Goal: Book appointment/travel/reservation

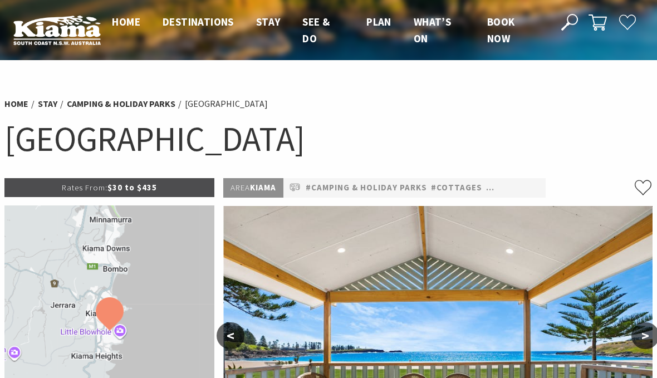
select select "3"
select select "2"
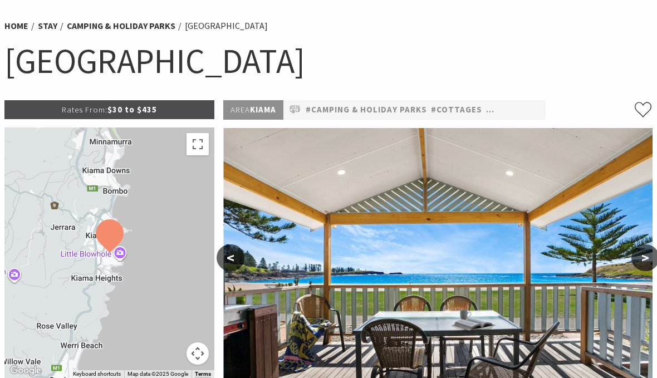
scroll to position [78, 0]
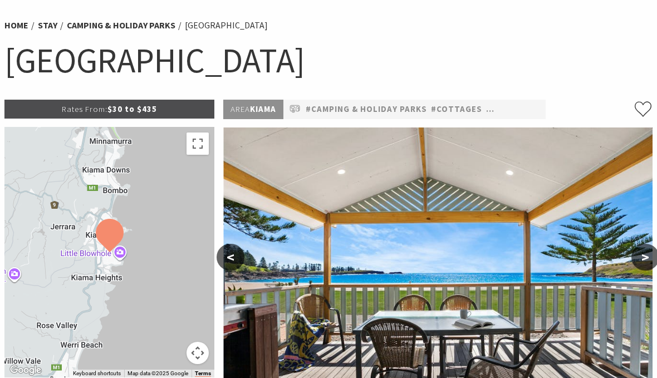
click at [106, 281] on div at bounding box center [109, 253] width 210 height 251
click at [204, 150] on button "Toggle fullscreen view" at bounding box center [198, 144] width 22 height 22
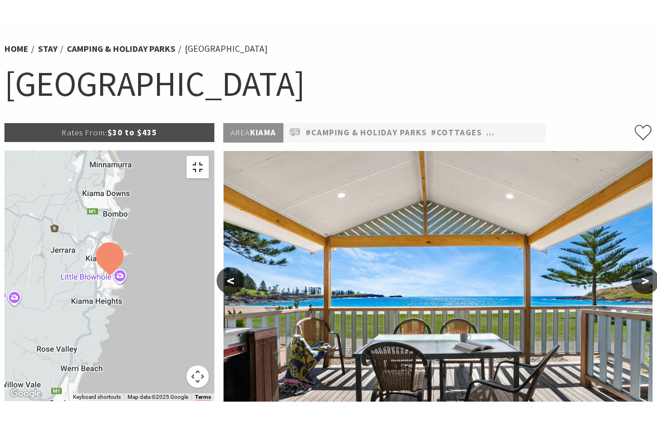
scroll to position [13, 0]
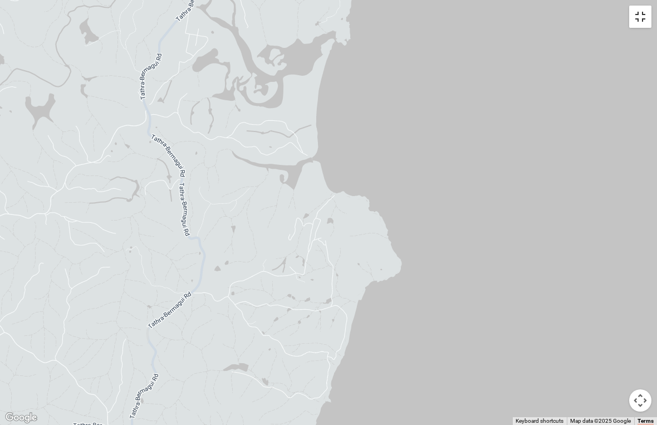
select select "3"
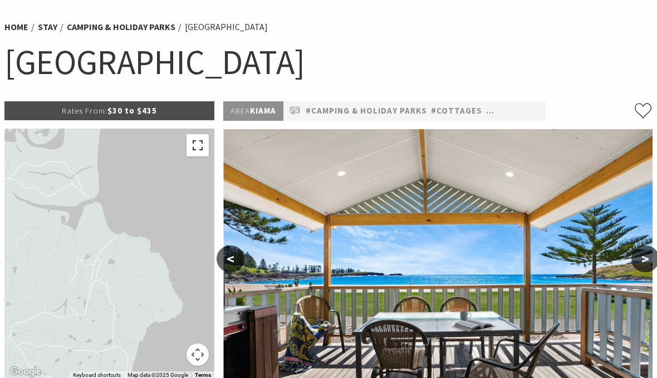
scroll to position [76, 0]
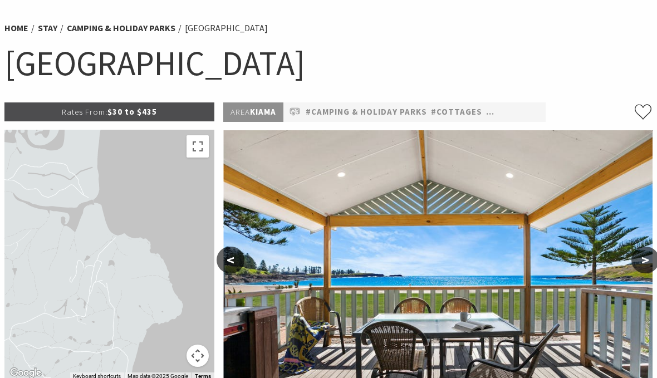
click at [649, 253] on button ">" at bounding box center [646, 260] width 28 height 27
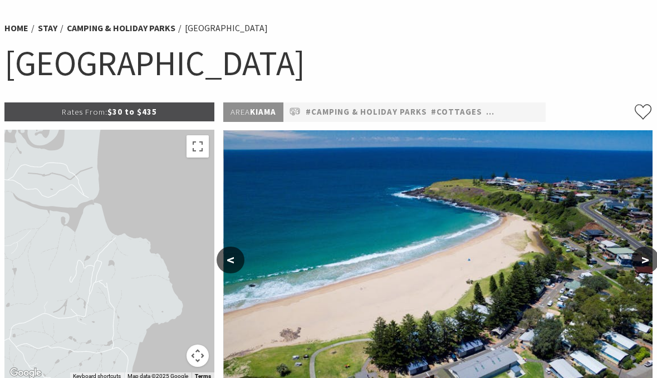
click at [642, 259] on button ">" at bounding box center [646, 260] width 28 height 27
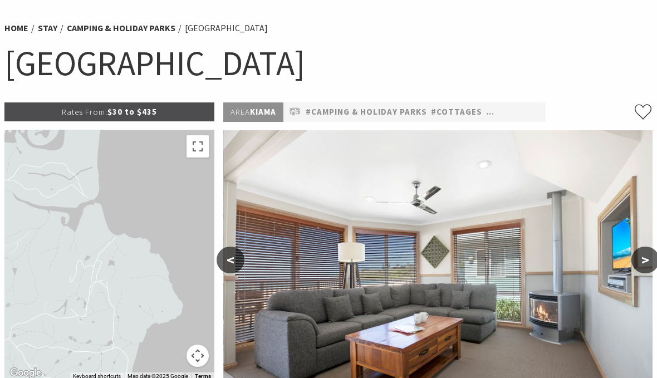
click at [646, 257] on button ">" at bounding box center [646, 260] width 28 height 27
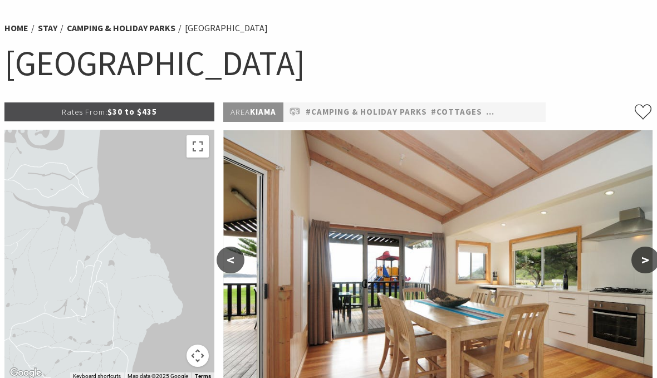
click at [652, 251] on button ">" at bounding box center [646, 260] width 28 height 27
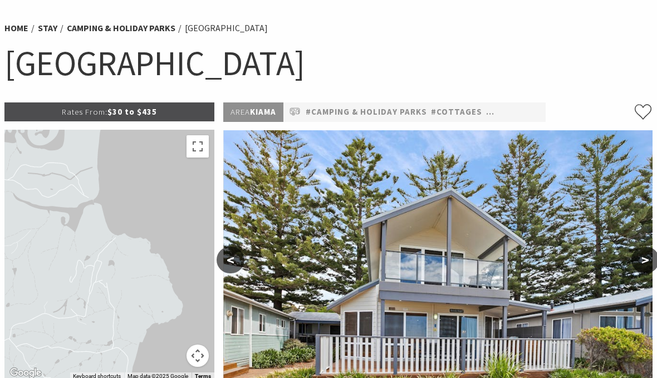
click at [652, 253] on button ">" at bounding box center [646, 260] width 28 height 27
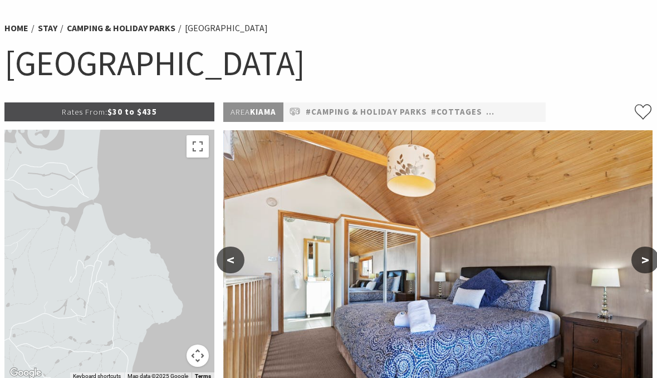
click at [651, 252] on button ">" at bounding box center [646, 260] width 28 height 27
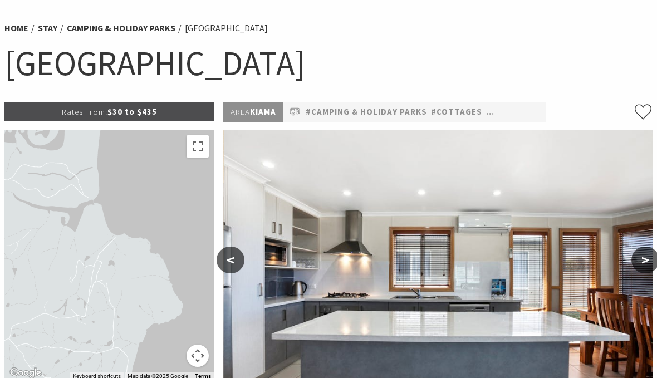
click at [651, 252] on button ">" at bounding box center [646, 260] width 28 height 27
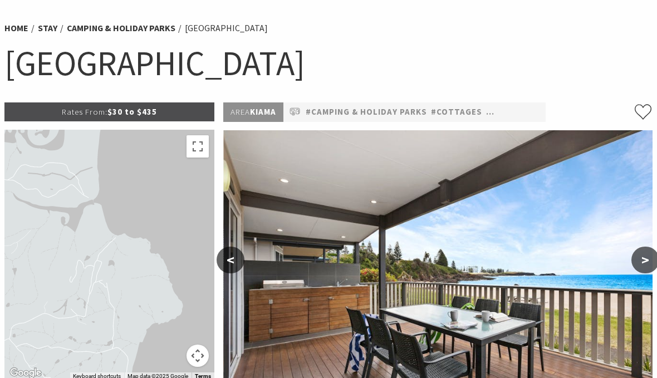
click at [651, 254] on button ">" at bounding box center [646, 260] width 28 height 27
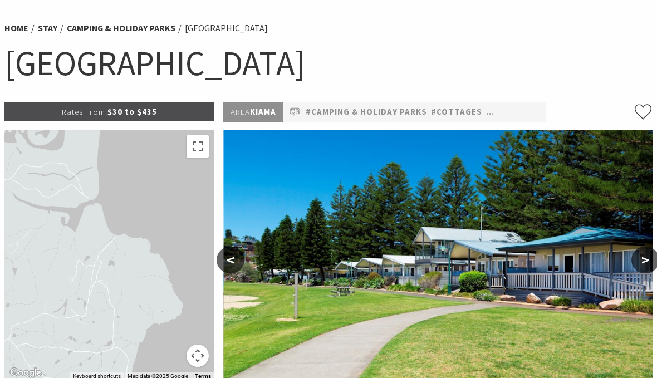
click at [648, 260] on button ">" at bounding box center [646, 260] width 28 height 27
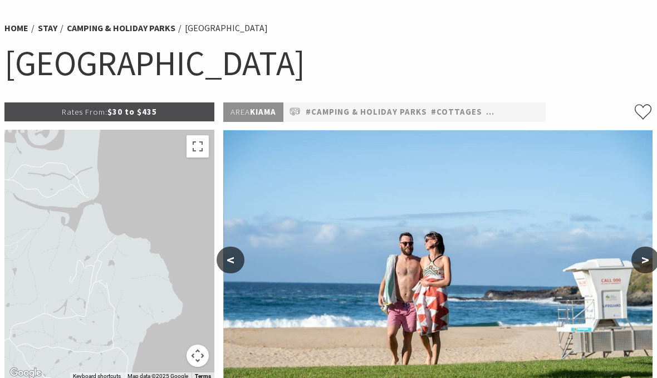
click at [652, 253] on button ">" at bounding box center [646, 260] width 28 height 27
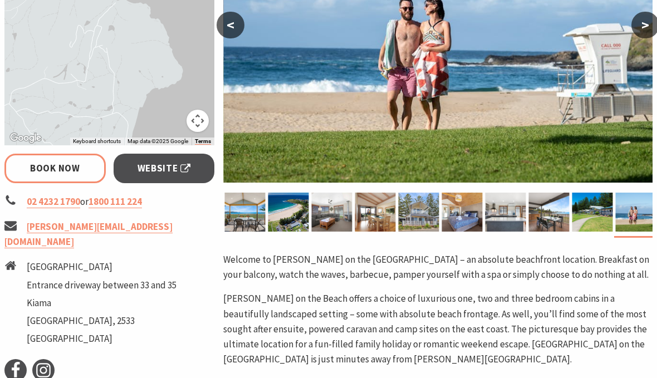
scroll to position [310, 0]
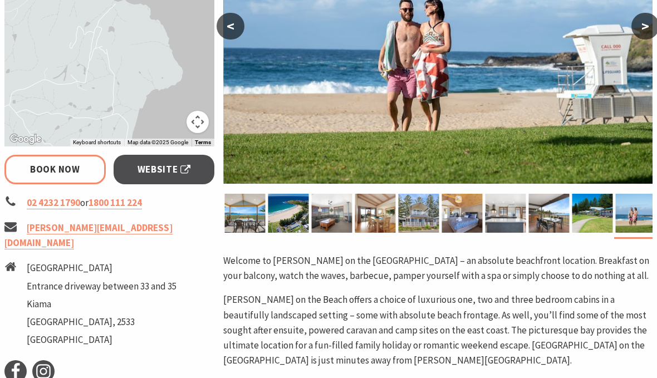
click at [652, 23] on button ">" at bounding box center [646, 26] width 28 height 27
click at [640, 32] on button ">" at bounding box center [646, 26] width 28 height 27
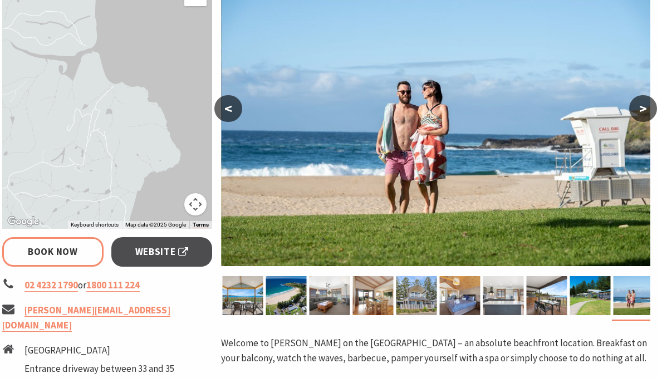
scroll to position [269, 2]
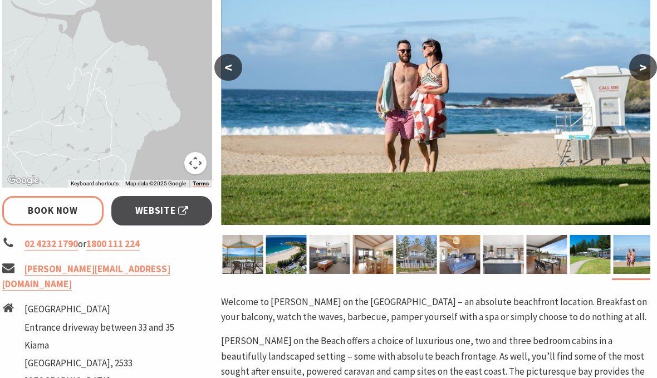
click at [632, 69] on button ">" at bounding box center [644, 67] width 28 height 27
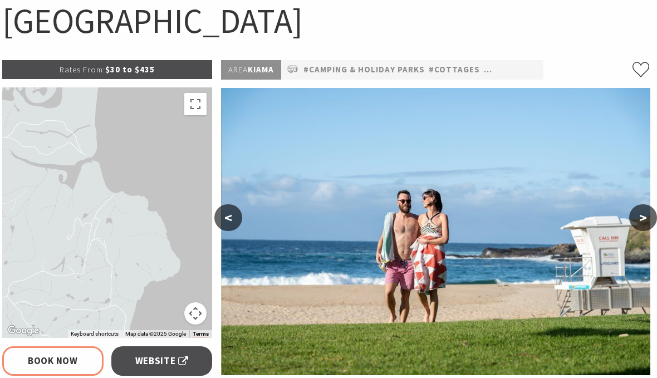
scroll to position [117, 2]
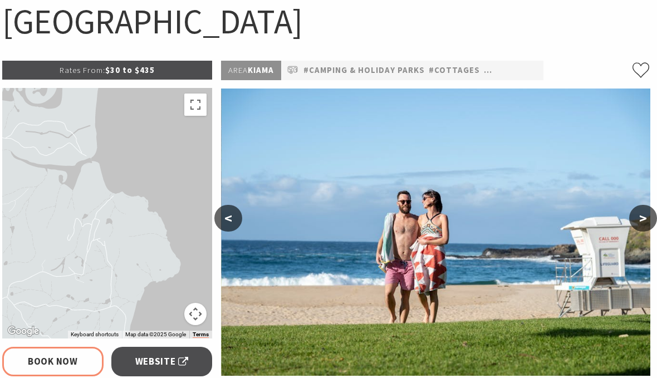
click at [645, 217] on button ">" at bounding box center [644, 219] width 28 height 27
click at [650, 216] on button ">" at bounding box center [644, 219] width 28 height 27
click at [642, 223] on button ">" at bounding box center [644, 219] width 28 height 27
click at [228, 207] on button "<" at bounding box center [228, 219] width 28 height 27
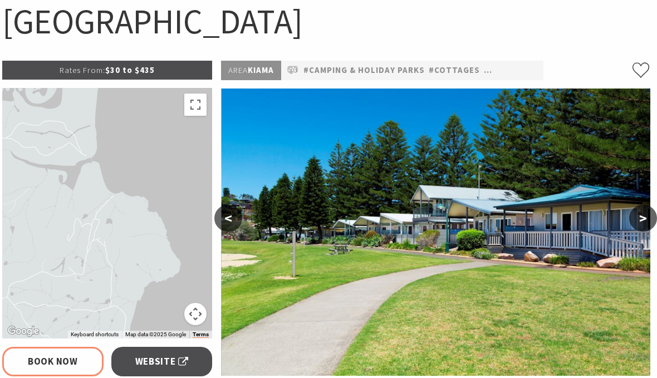
click at [220, 208] on button "<" at bounding box center [228, 218] width 28 height 27
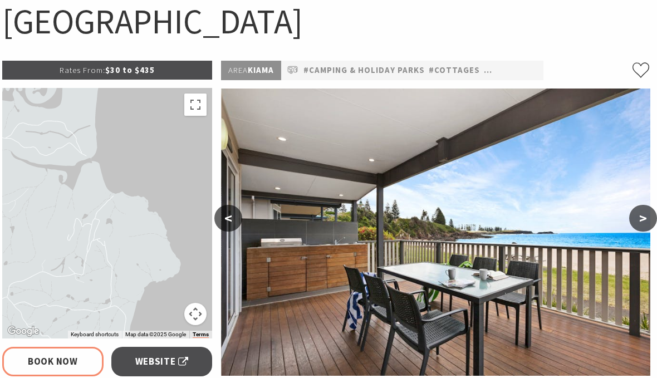
click at [222, 207] on button "<" at bounding box center [228, 218] width 28 height 27
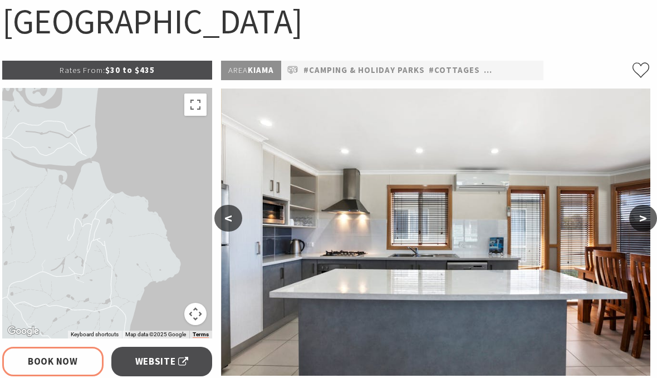
click at [224, 209] on button "<" at bounding box center [228, 218] width 28 height 27
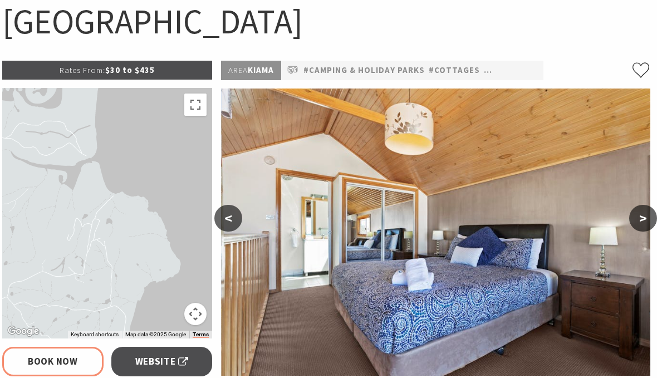
click at [223, 207] on button "<" at bounding box center [228, 218] width 28 height 27
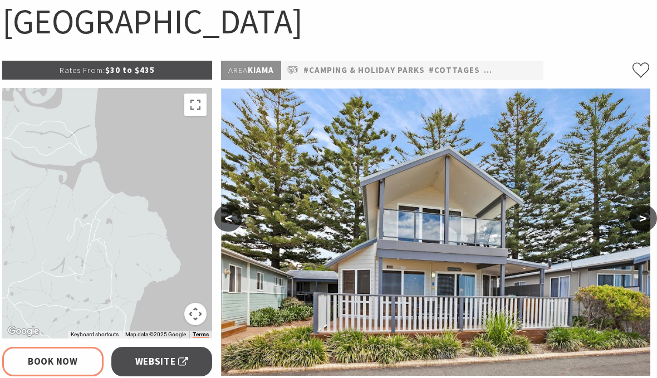
click at [226, 206] on button "<" at bounding box center [228, 218] width 28 height 27
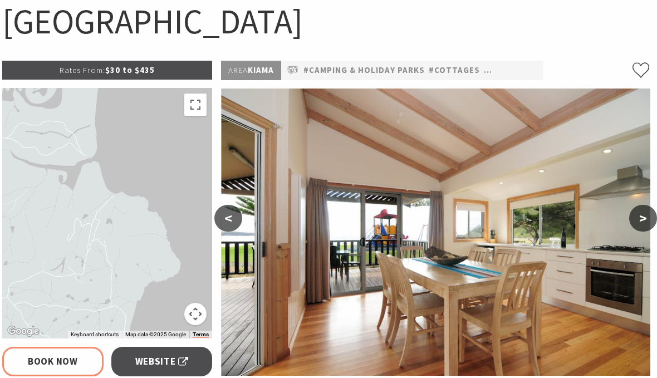
click at [225, 203] on img at bounding box center [436, 232] width 430 height 287
click at [225, 210] on button "<" at bounding box center [228, 218] width 28 height 27
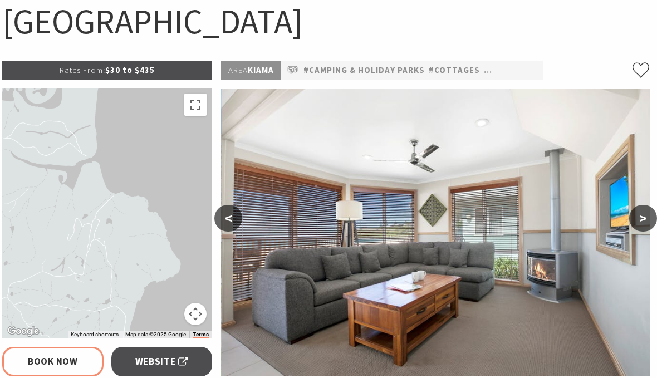
click at [226, 221] on button "<" at bounding box center [228, 218] width 28 height 27
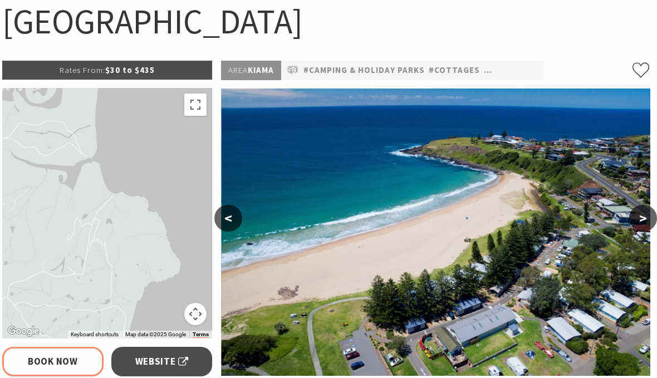
click at [223, 222] on button "<" at bounding box center [228, 218] width 28 height 27
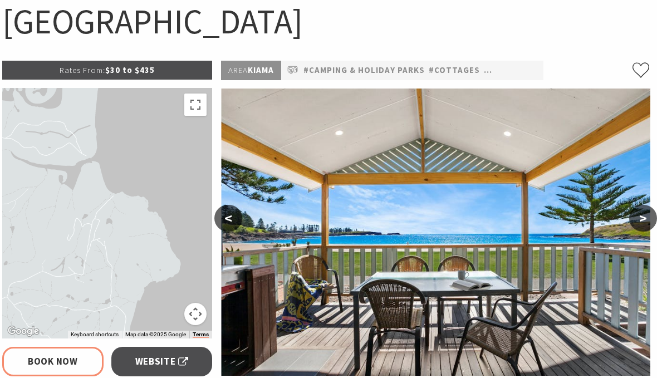
click at [223, 222] on button "<" at bounding box center [228, 218] width 28 height 27
click at [226, 216] on button "<" at bounding box center [228, 218] width 28 height 27
click at [346, 70] on link "#Camping & Holiday Parks" at bounding box center [364, 71] width 121 height 14
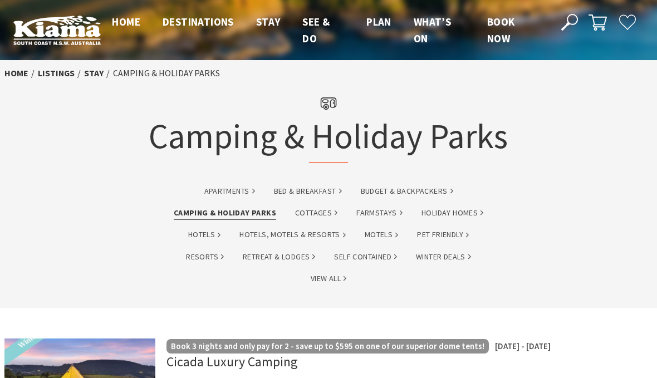
click at [149, 72] on li "Camping & Holiday Parks" at bounding box center [166, 73] width 107 height 14
click at [58, 24] on img at bounding box center [56, 30] width 87 height 30
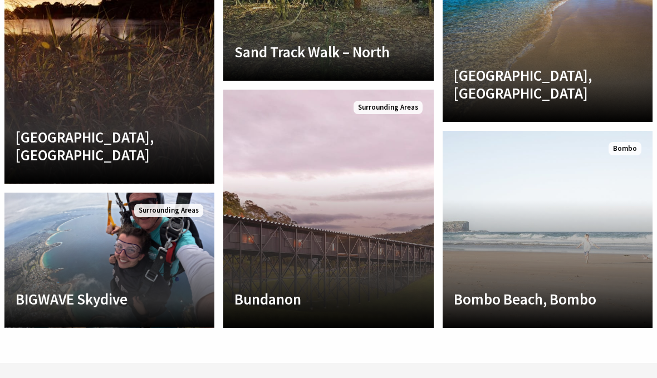
scroll to position [2569, 0]
